Goal: Find contact information: Find contact information

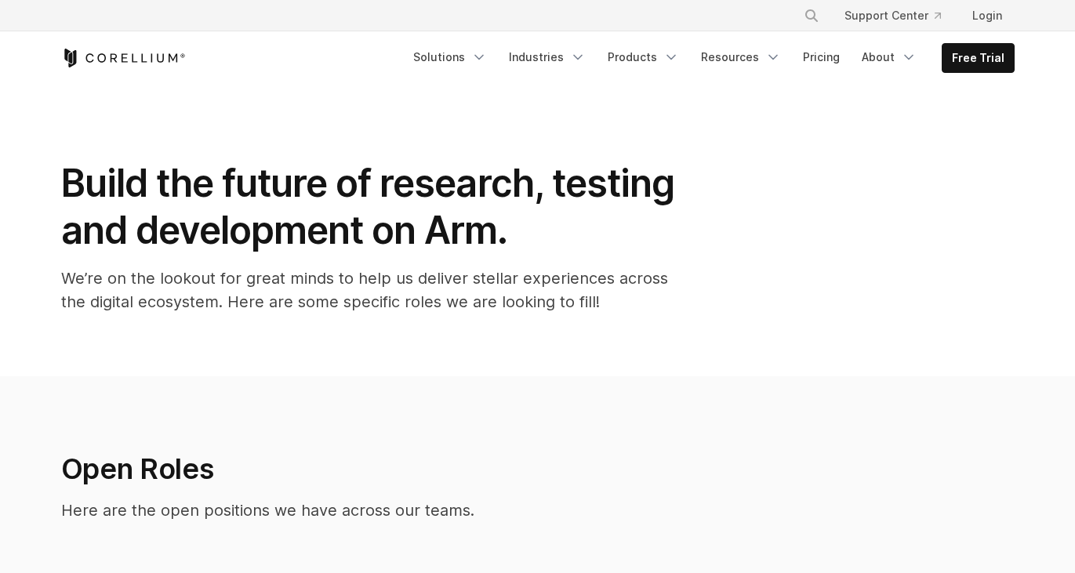
click at [910, 58] on icon "Navigation Menu" at bounding box center [909, 57] width 16 height 16
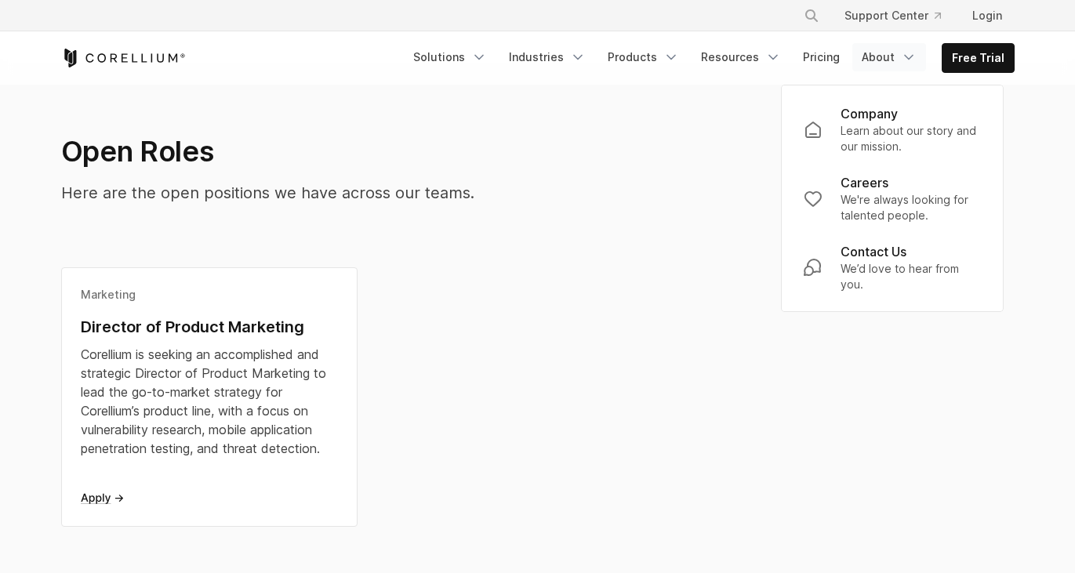
scroll to position [324, 0]
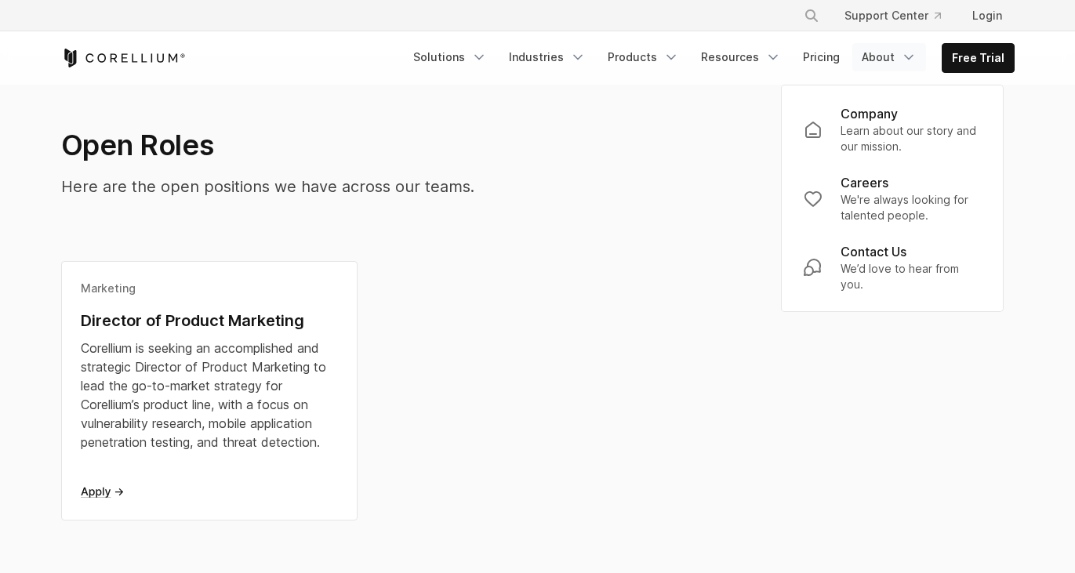
click at [1041, 202] on section "Open Roles Here are the open positions we have across our teams. Marketing Dire…" at bounding box center [537, 328] width 1075 height 550
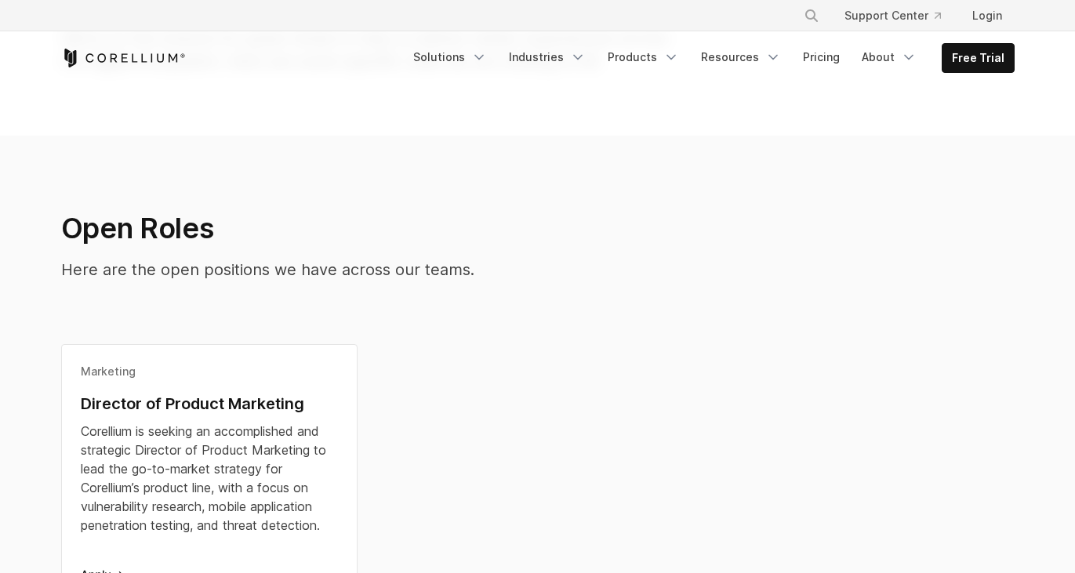
scroll to position [209, 0]
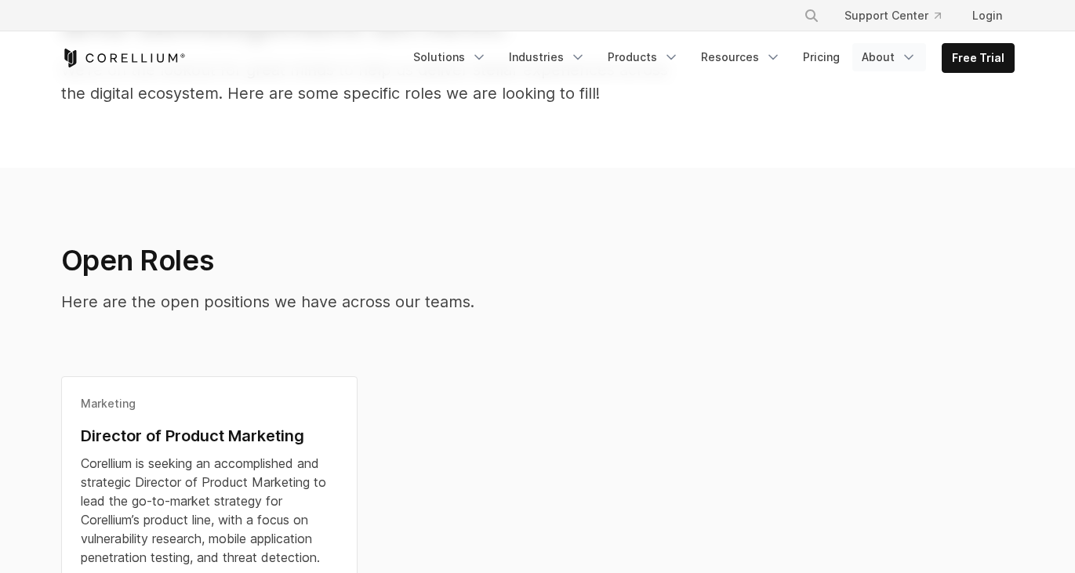
click at [884, 60] on link "About" at bounding box center [889, 57] width 74 height 28
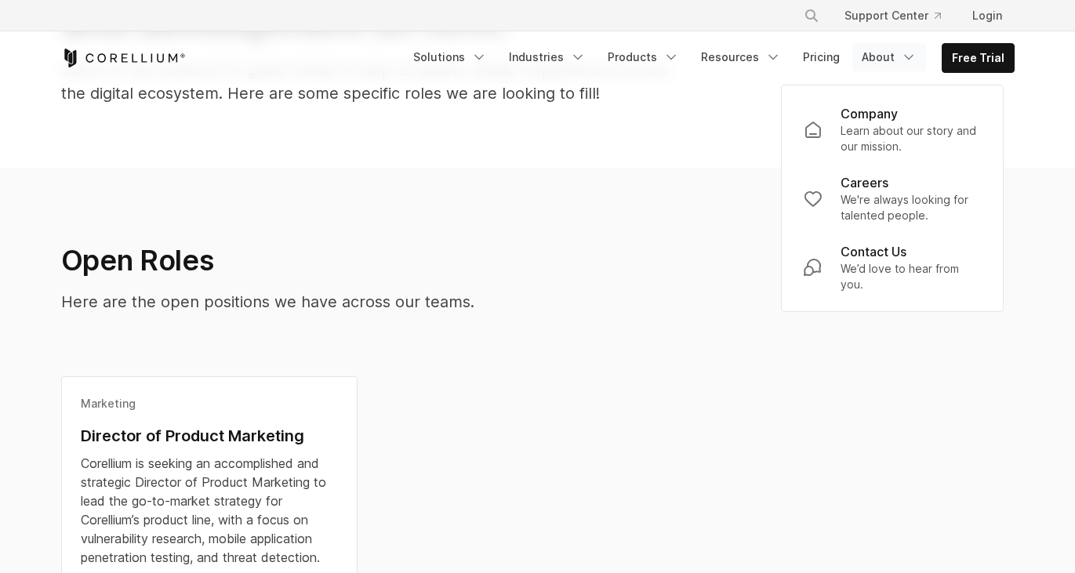
click at [1029, 204] on section "Open Roles Here are the open positions we have across our teams. Marketing Dire…" at bounding box center [537, 443] width 1075 height 550
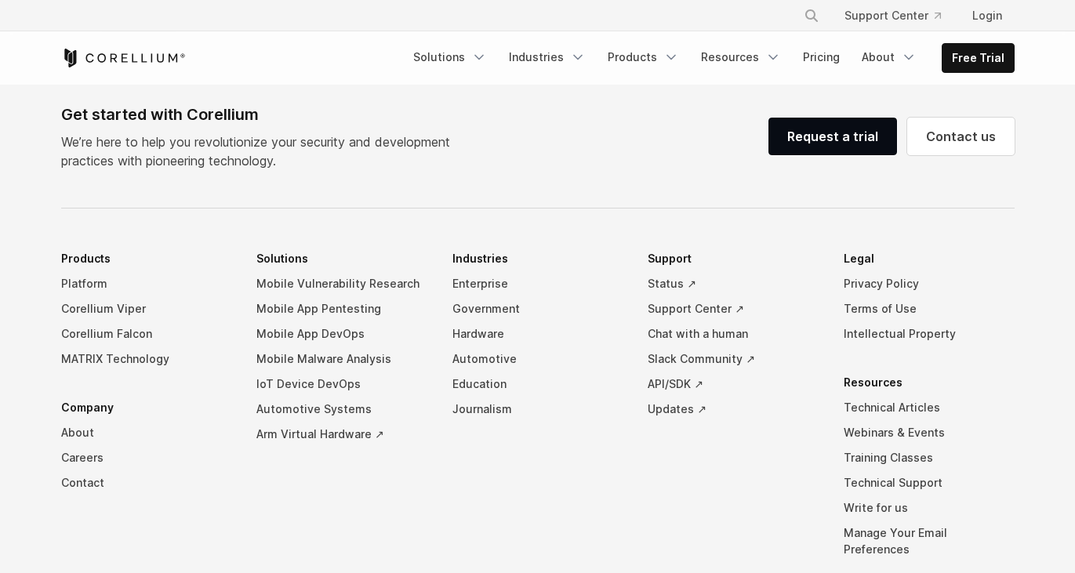
scroll to position [1465, 0]
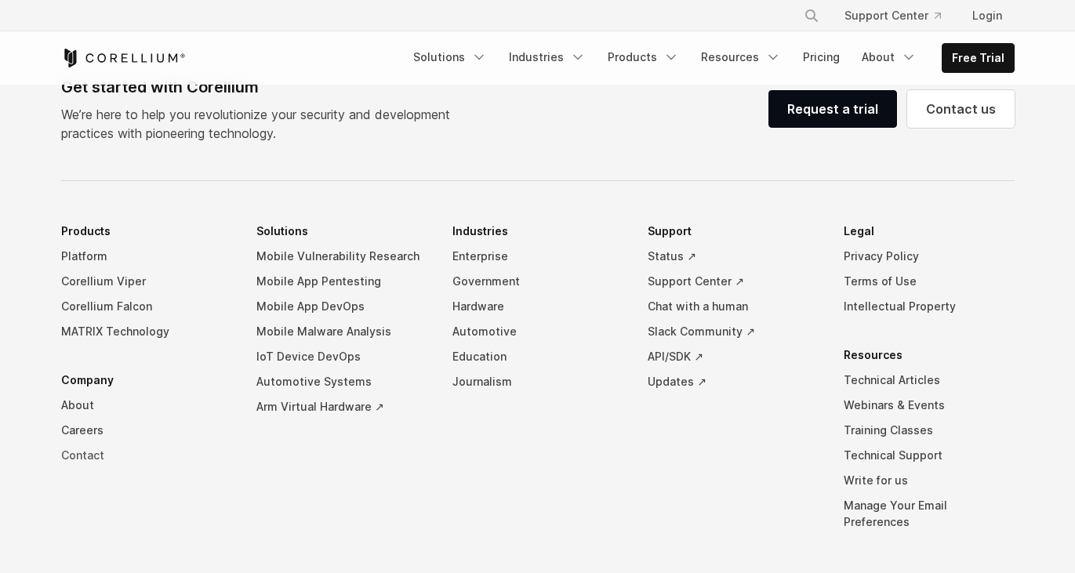
click at [88, 448] on link "Contact" at bounding box center [146, 455] width 171 height 25
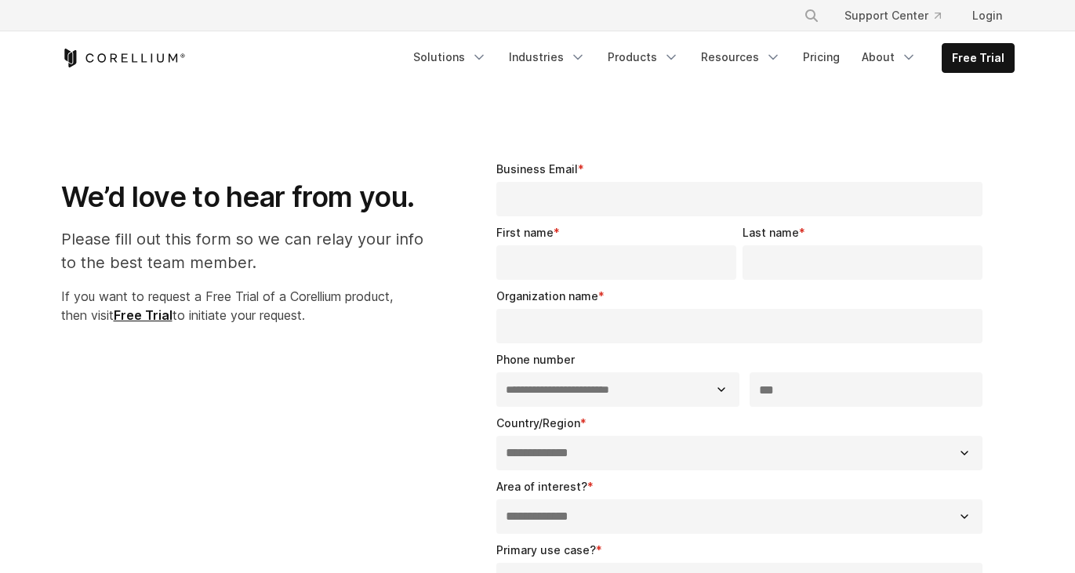
select select "**"
